Goal: Find specific page/section: Find specific page/section

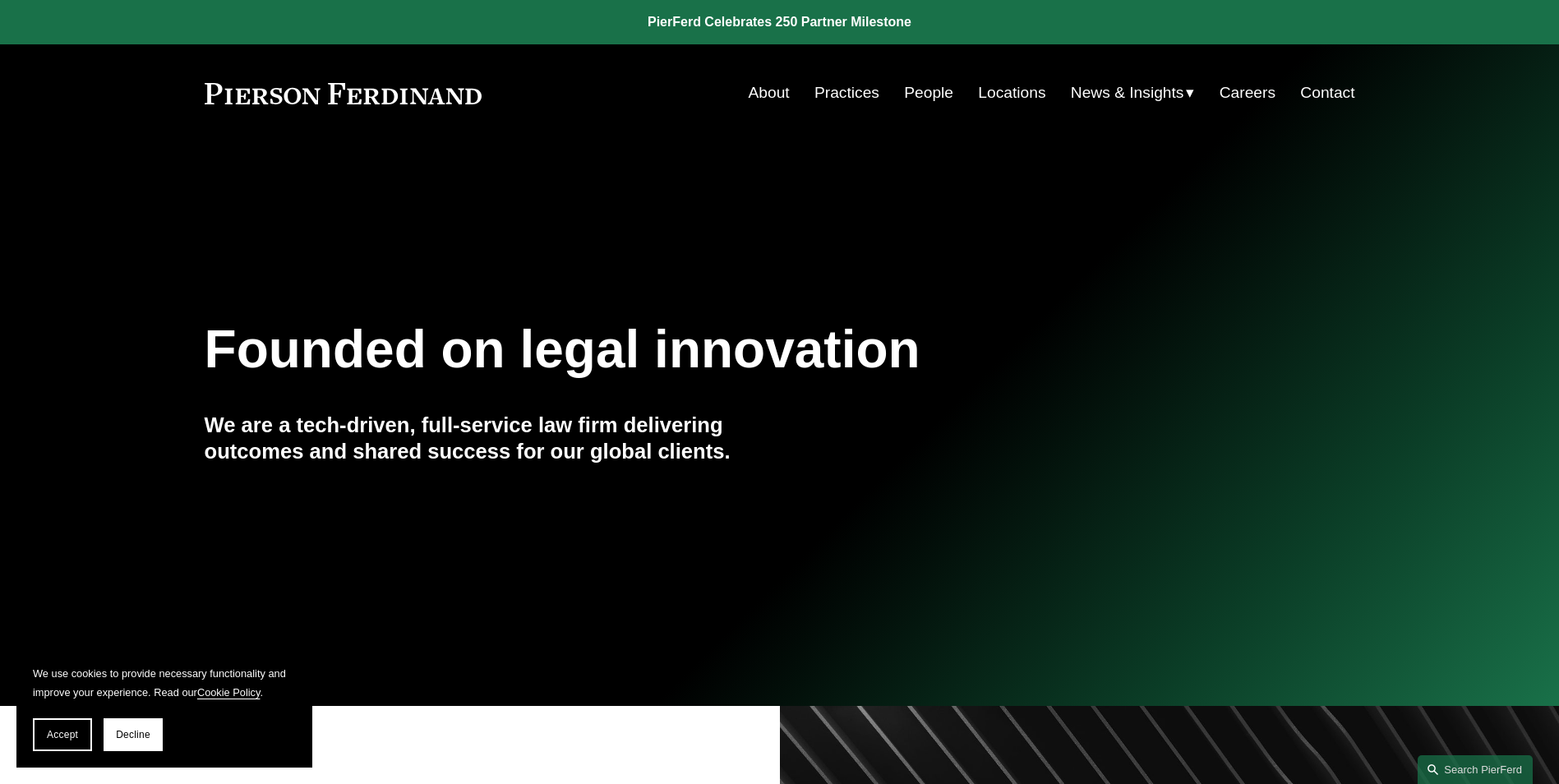
click at [767, 98] on link "About" at bounding box center [769, 92] width 41 height 31
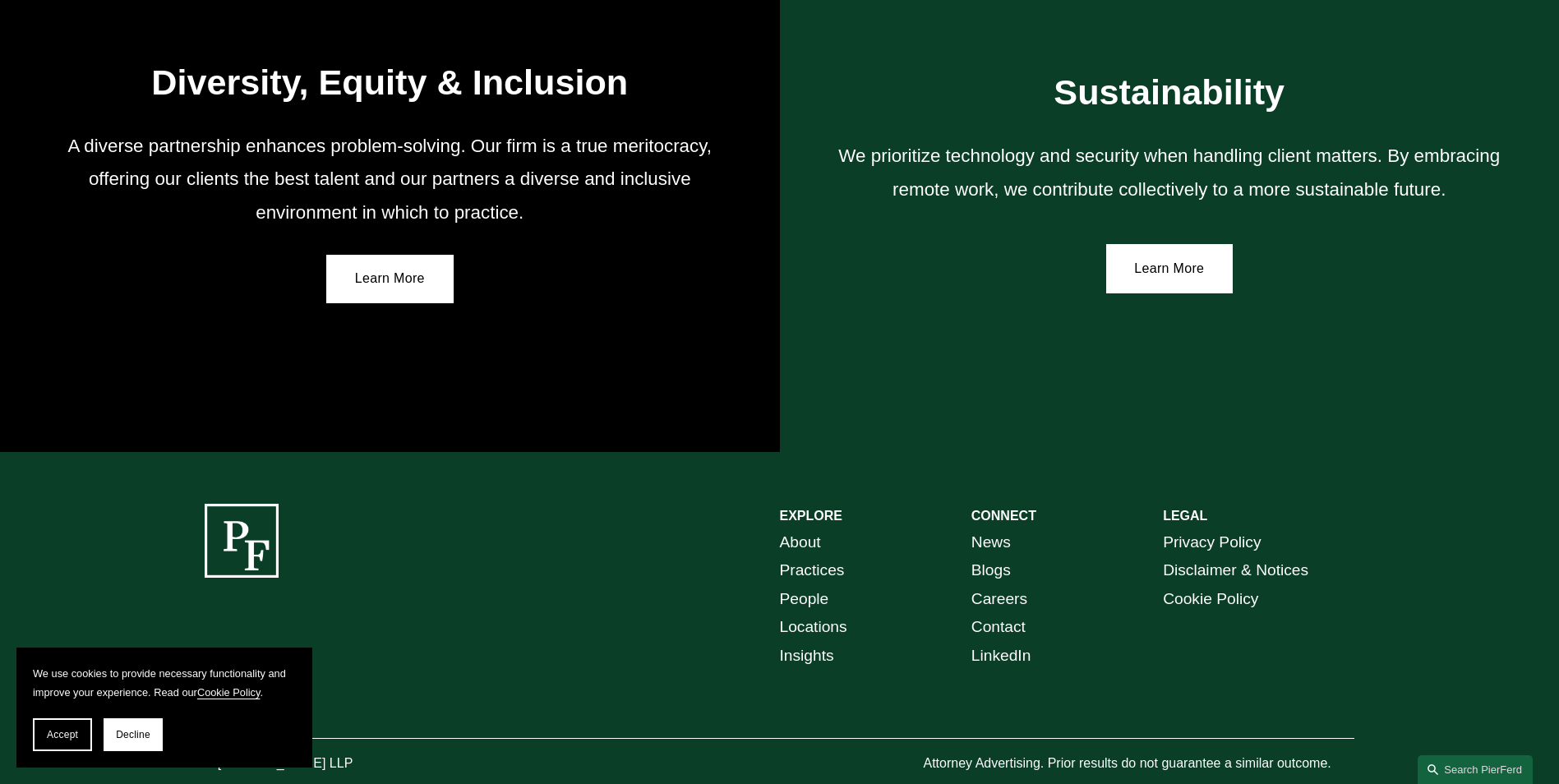
scroll to position [2958, 0]
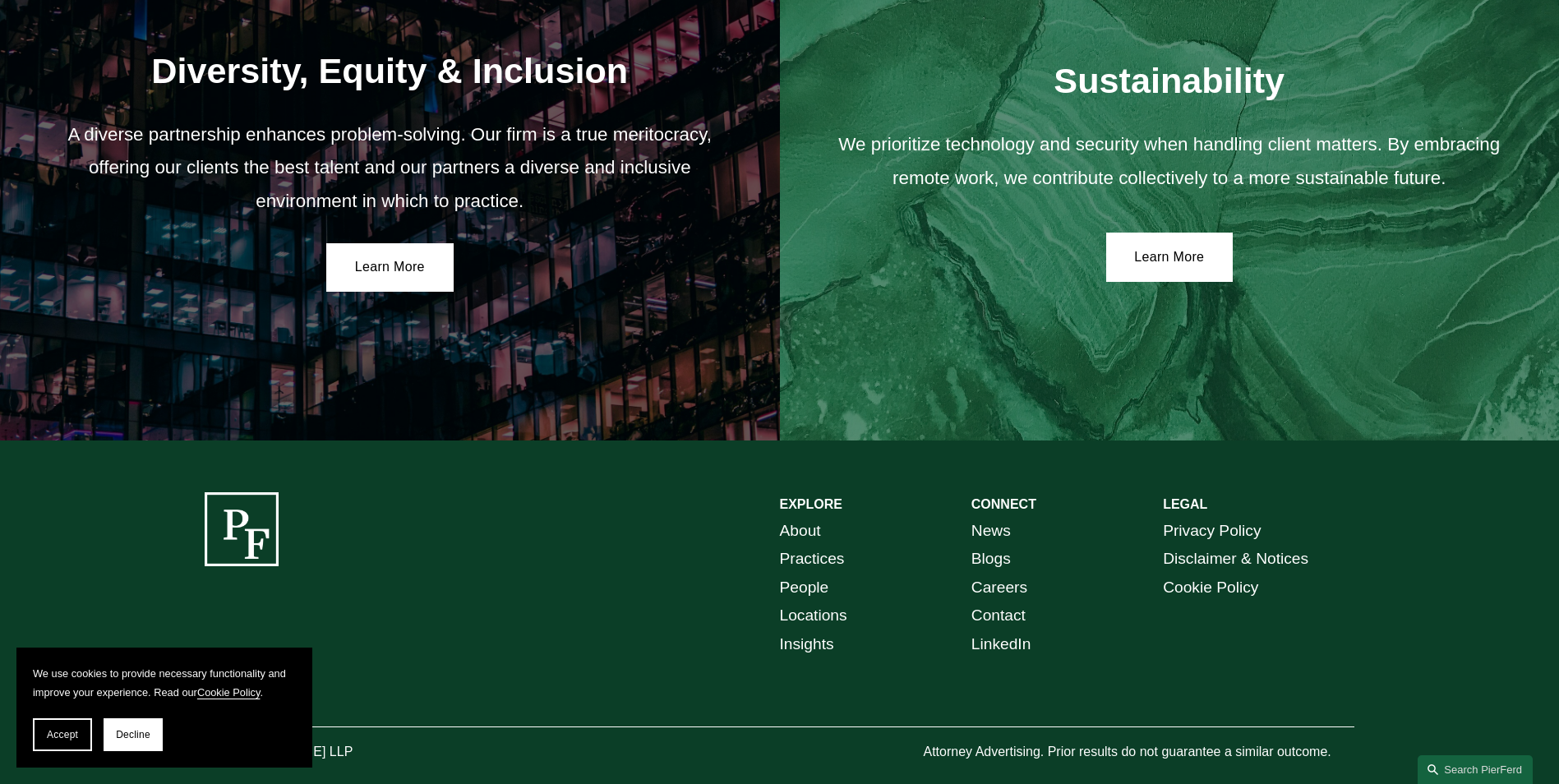
click at [807, 583] on link "People" at bounding box center [805, 587] width 49 height 29
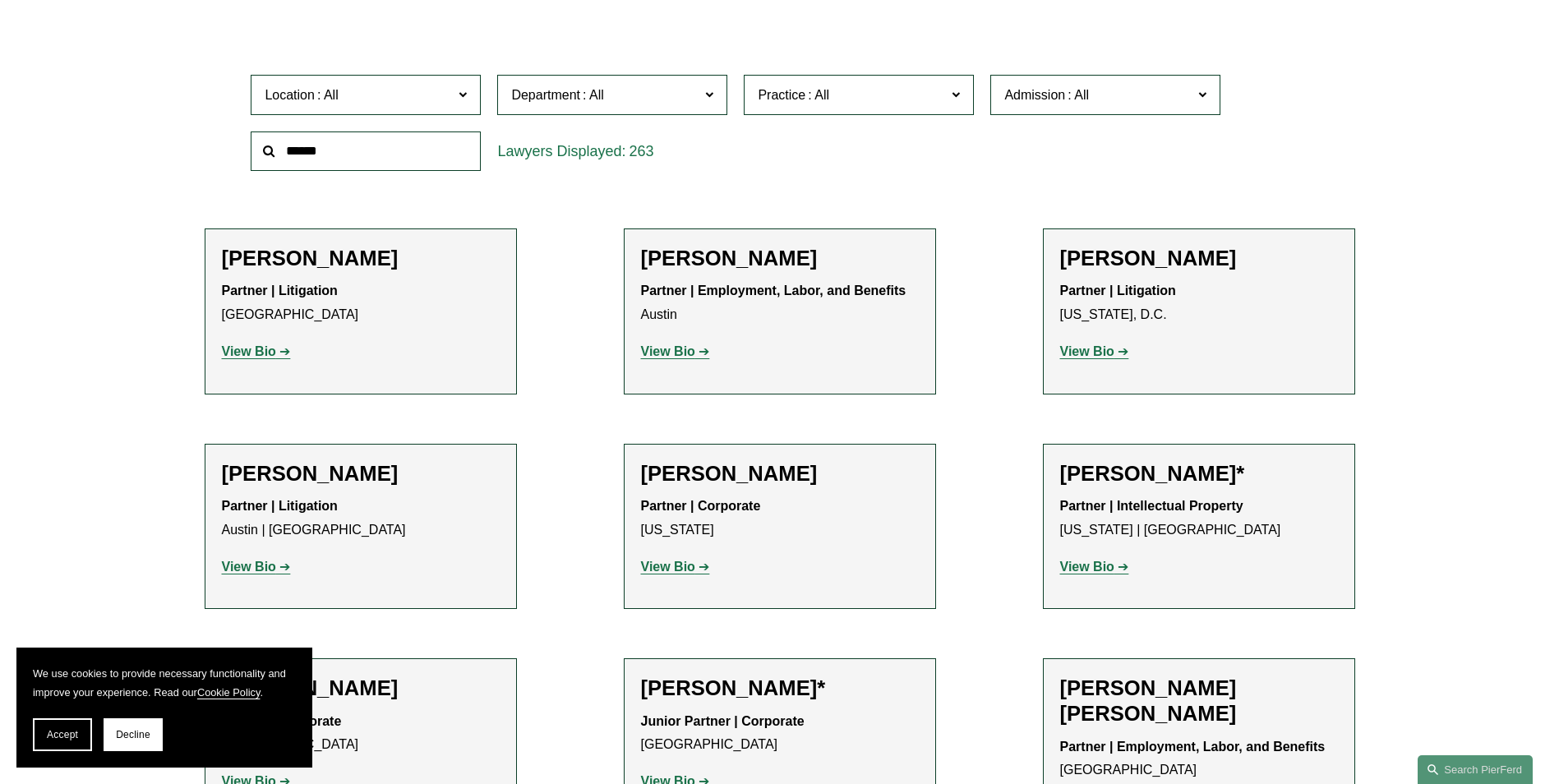
scroll to position [305, 0]
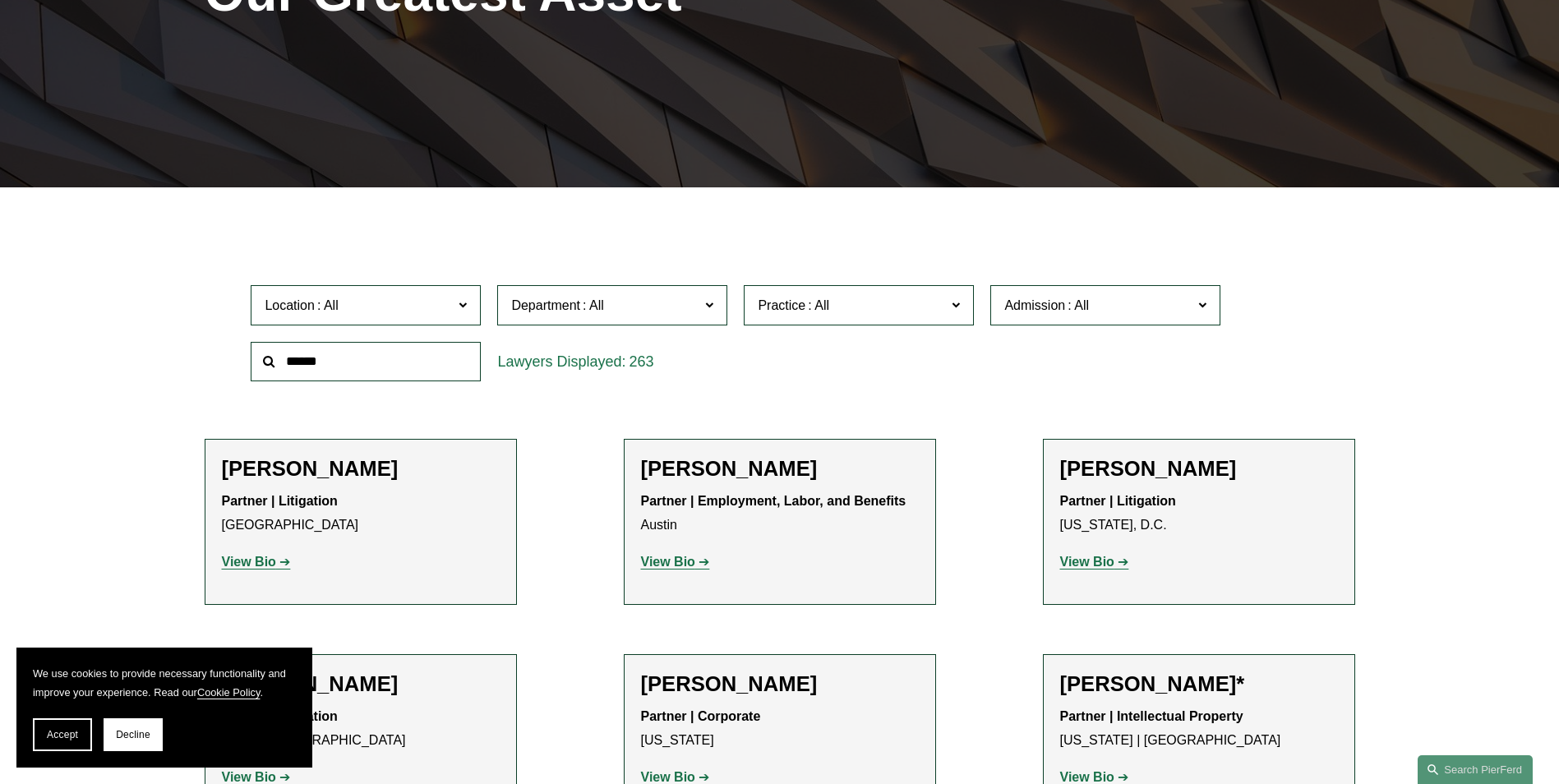
click at [1548, 7] on div "PEOPLE Our Greatest Asset" at bounding box center [780, 11] width 1559 height 247
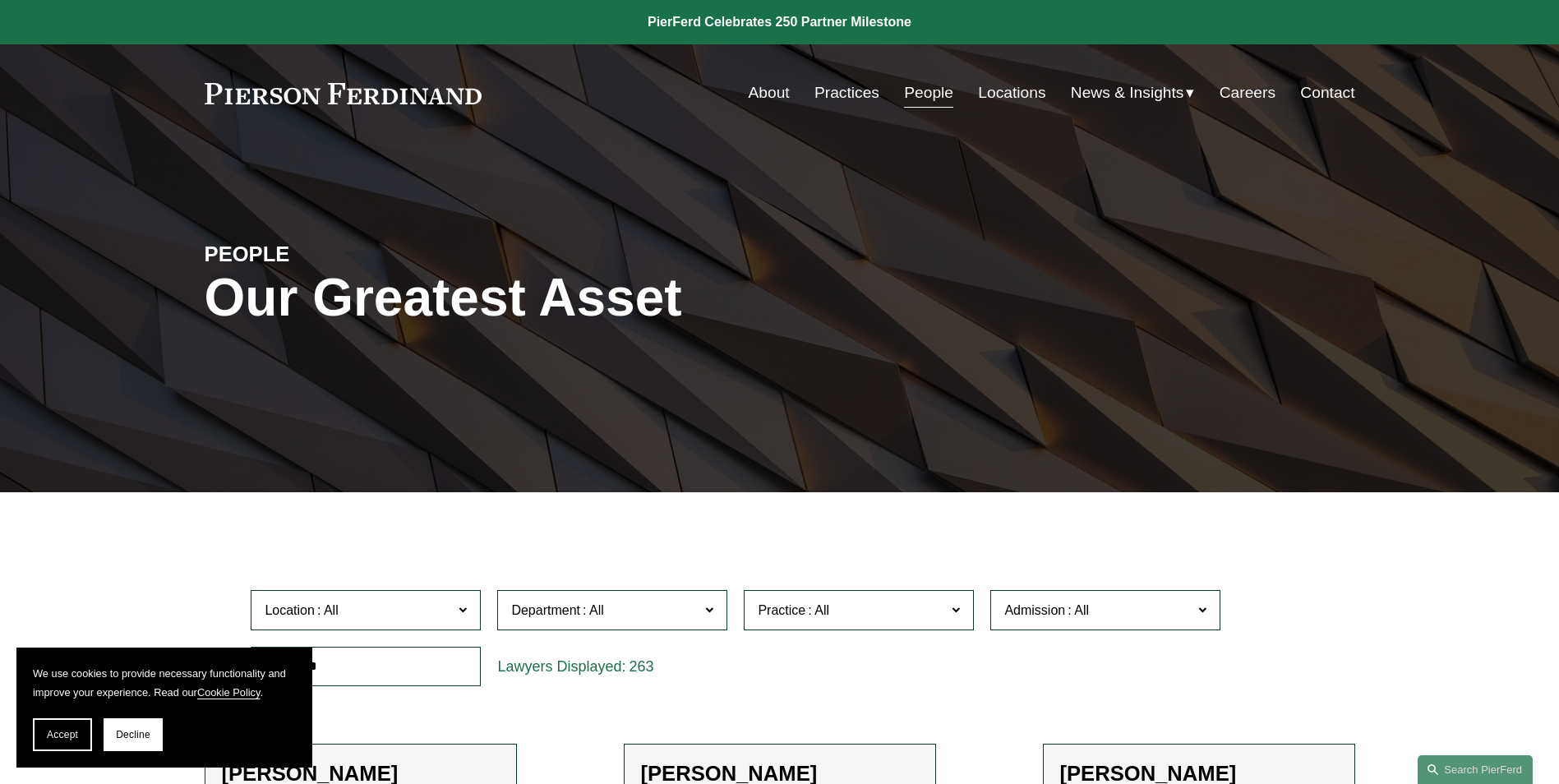
click at [1028, 94] on link "Locations" at bounding box center [1012, 92] width 67 height 31
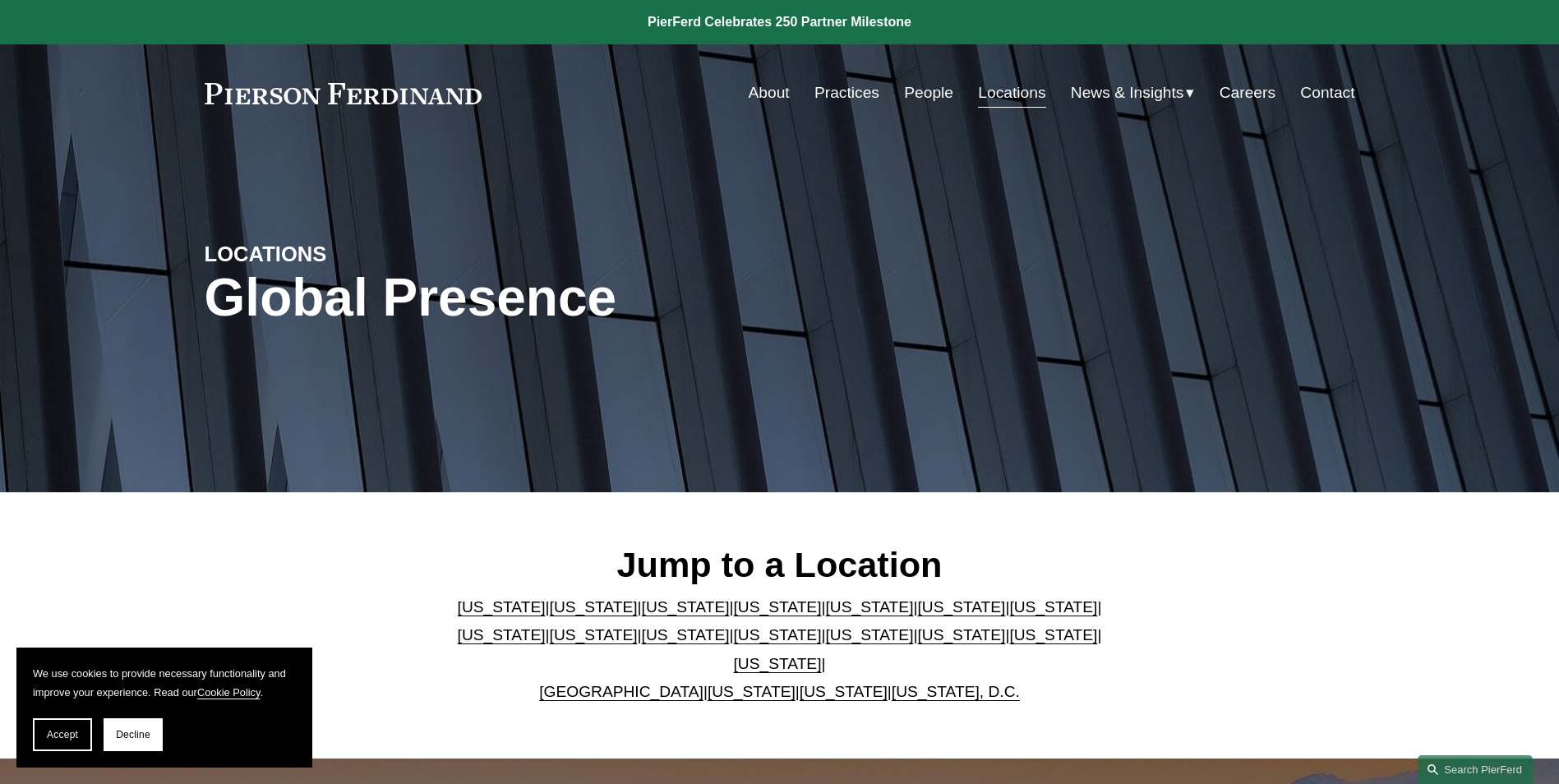
click at [550, 615] on link "[US_STATE]" at bounding box center [594, 607] width 88 height 18
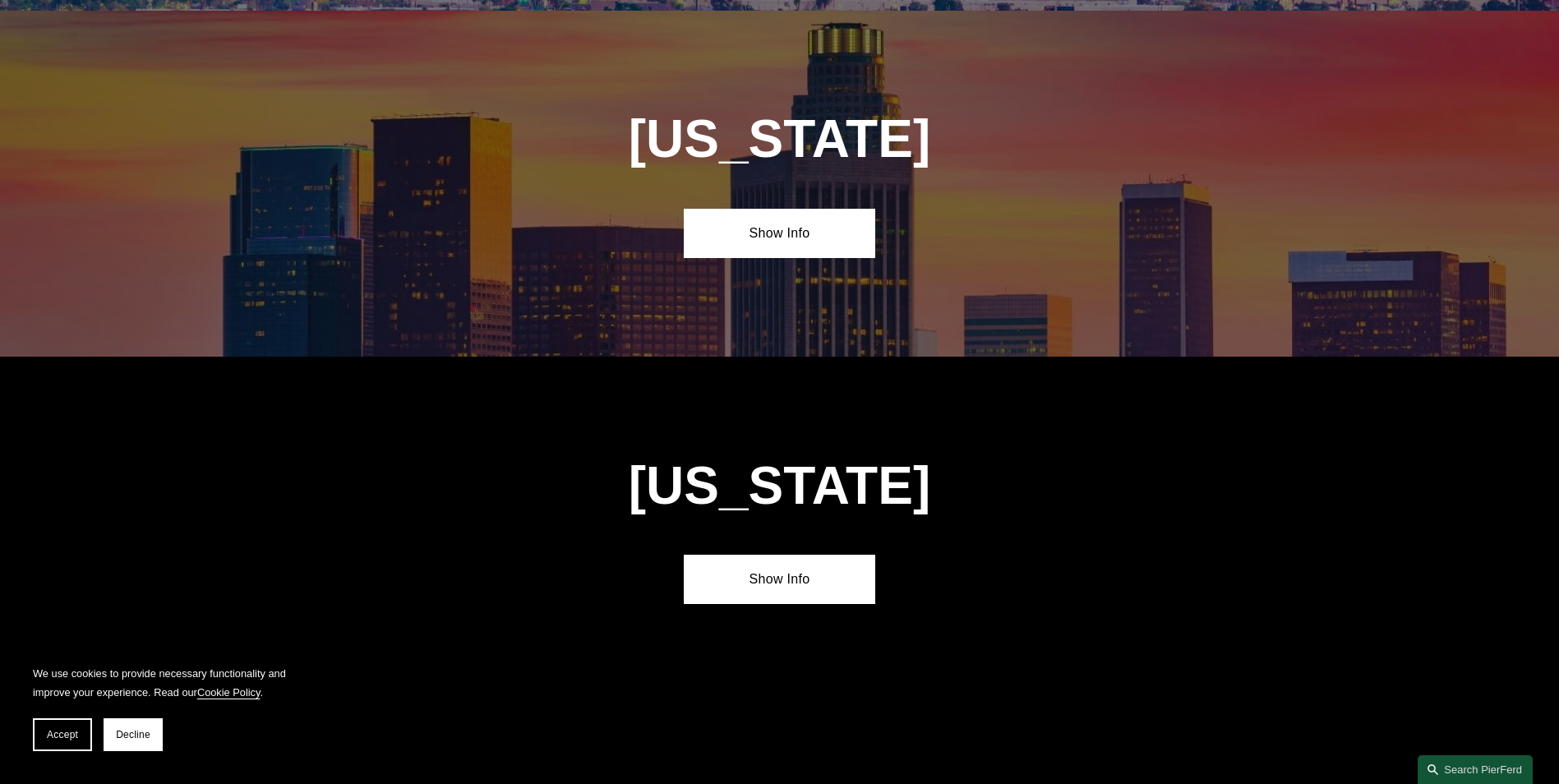
scroll to position [1098, 0]
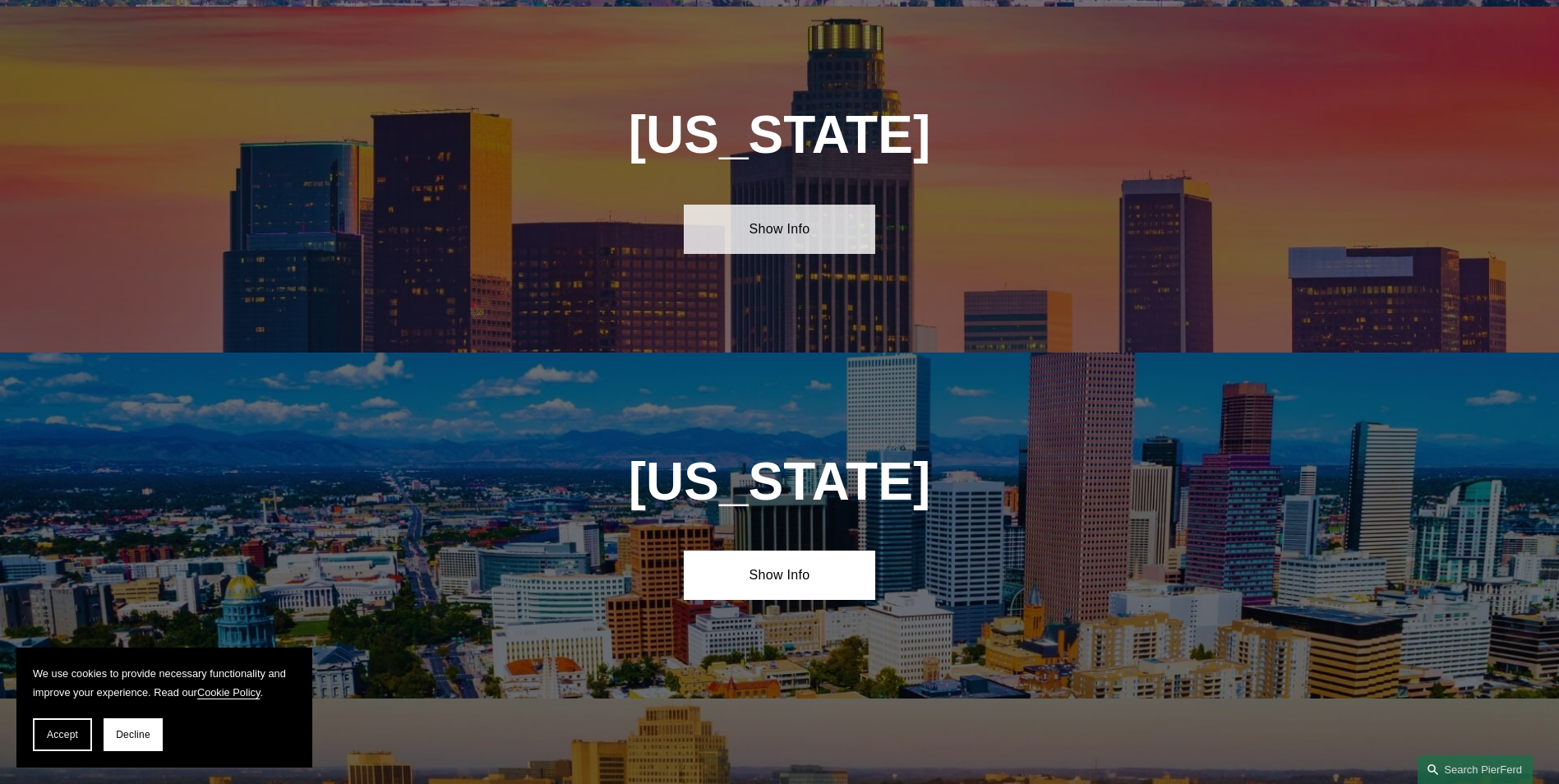
click at [814, 223] on link "Show Info" at bounding box center [779, 228] width 191 height 49
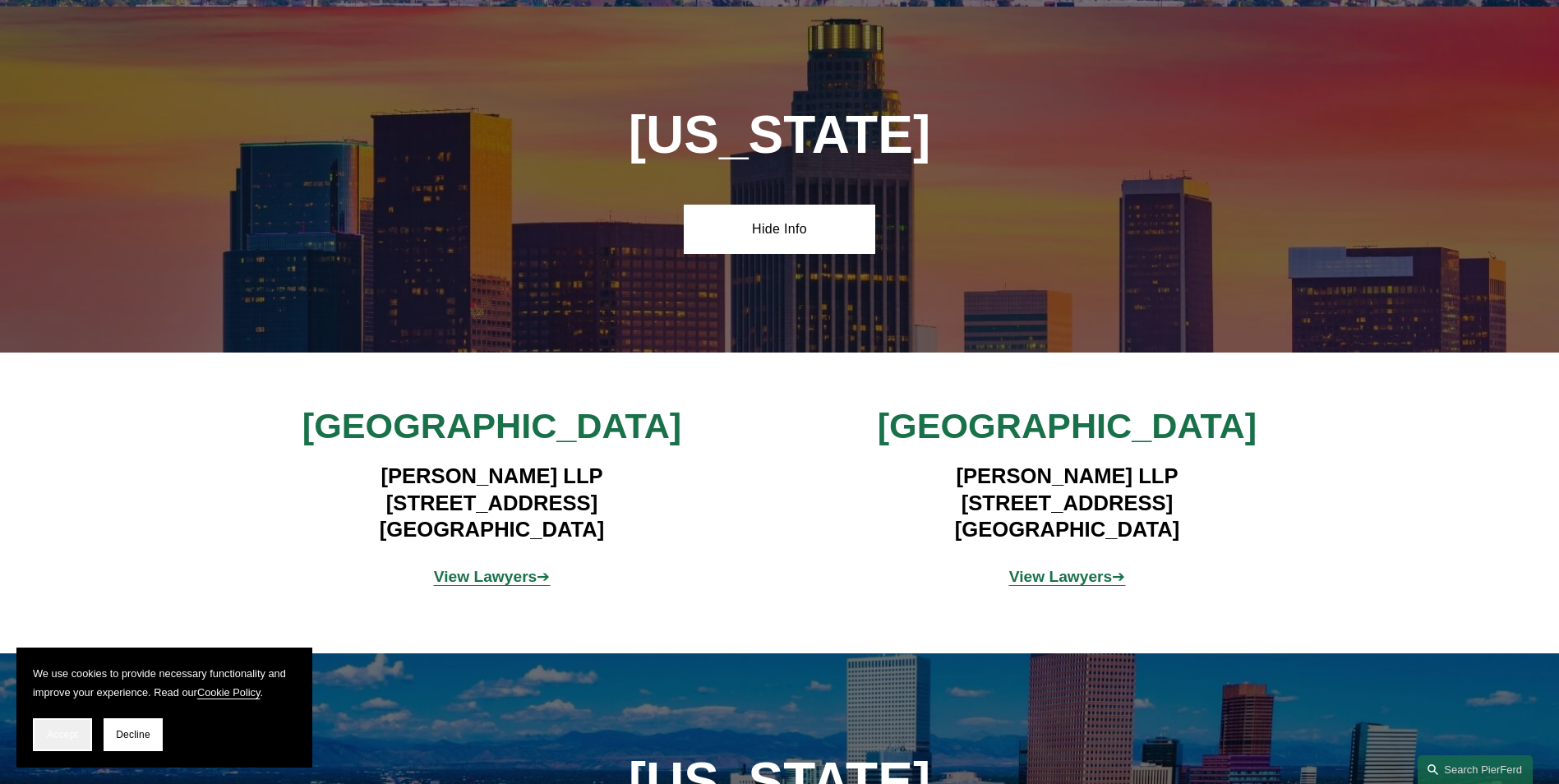
click at [59, 724] on button "Accept" at bounding box center [62, 734] width 59 height 33
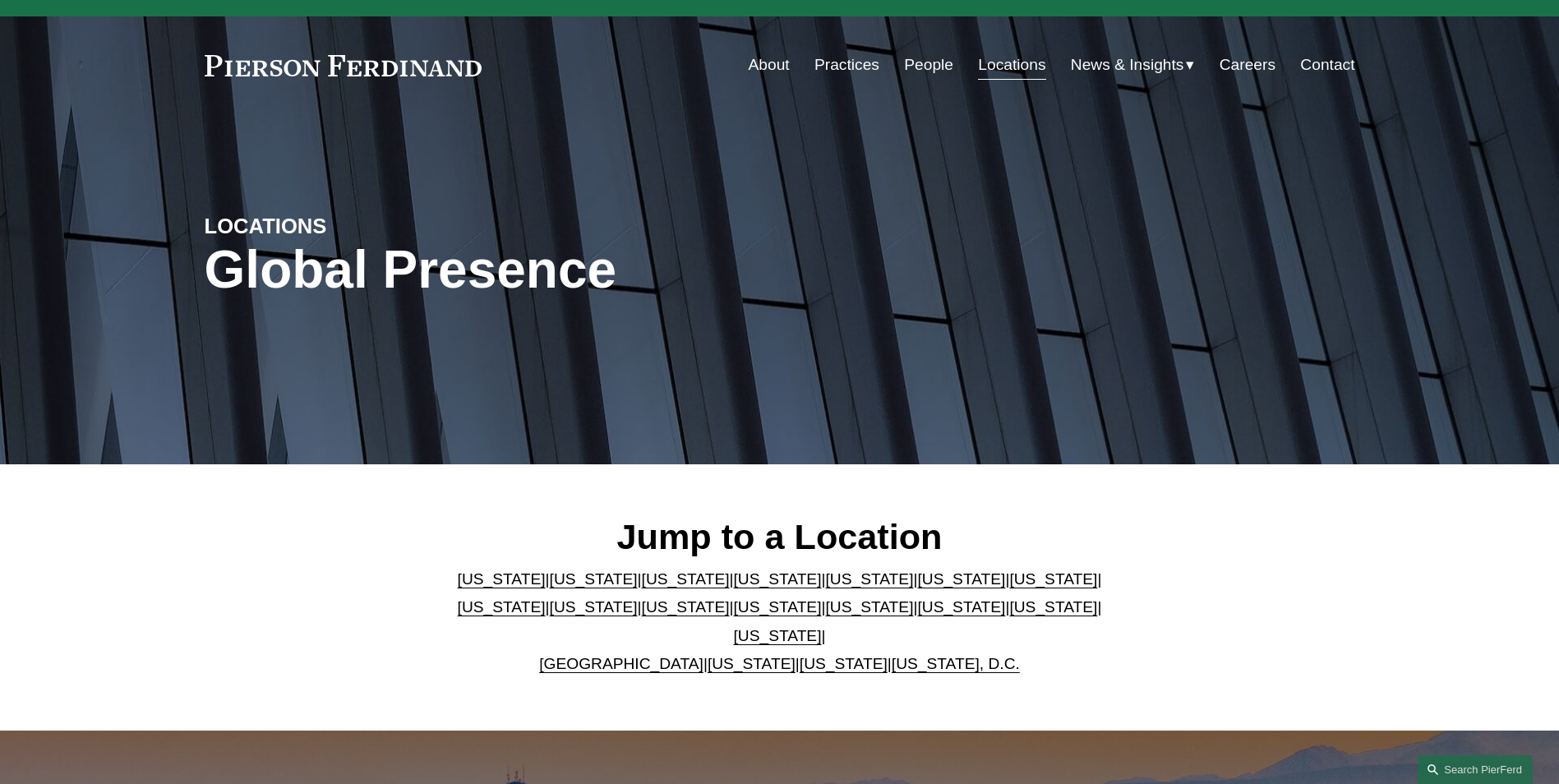
scroll to position [0, 0]
